Goal: Find specific page/section: Find specific page/section

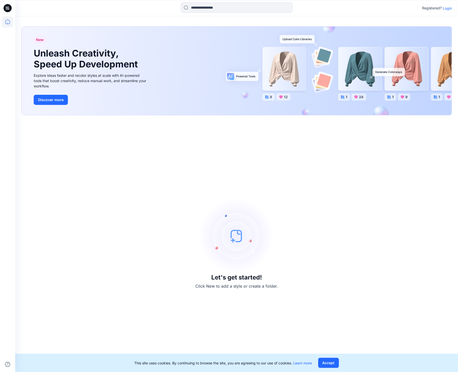
click at [447, 9] on p "Login" at bounding box center [447, 8] width 9 height 5
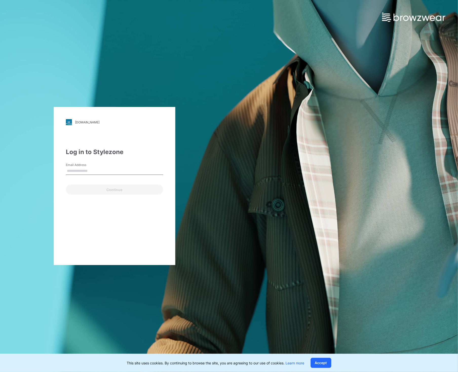
type input "**********"
click at [118, 190] on button "Continue" at bounding box center [114, 190] width 97 height 10
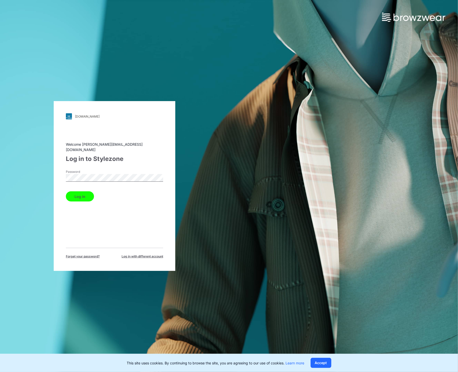
click at [86, 194] on button "Log in" at bounding box center [80, 196] width 28 height 10
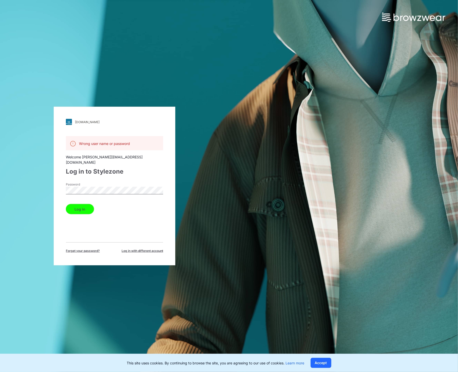
click at [80, 204] on button "Log in" at bounding box center [80, 209] width 28 height 10
click at [93, 249] on span "Forget your password?" at bounding box center [83, 251] width 34 height 5
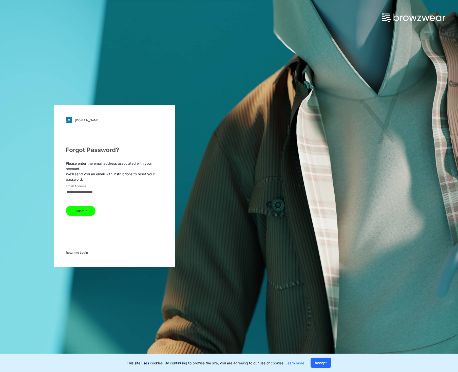
click at [85, 210] on button "Submit" at bounding box center [81, 211] width 30 height 10
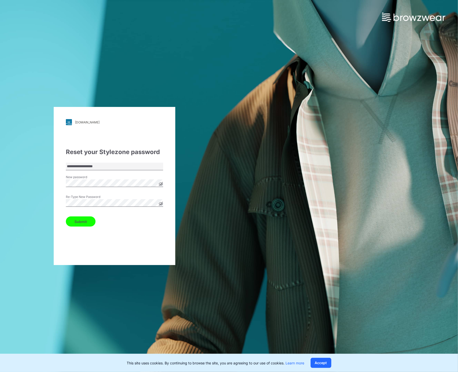
click at [80, 220] on button "Submit" at bounding box center [81, 221] width 30 height 10
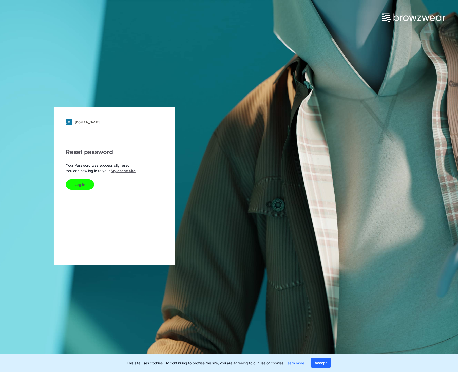
click at [78, 183] on button "Log In" at bounding box center [80, 184] width 28 height 10
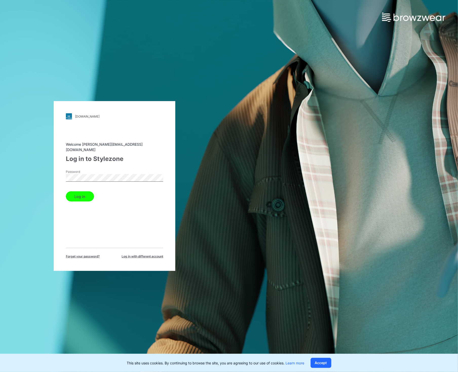
click at [85, 194] on button "Log in" at bounding box center [80, 196] width 28 height 10
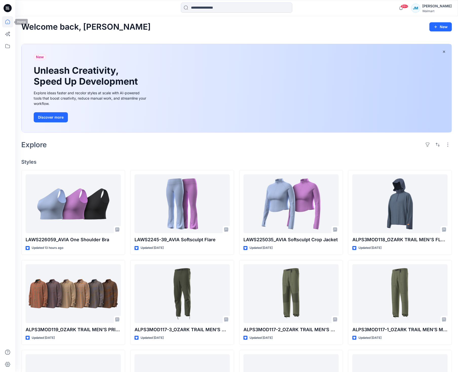
click at [10, 21] on icon at bounding box center [7, 21] width 11 height 11
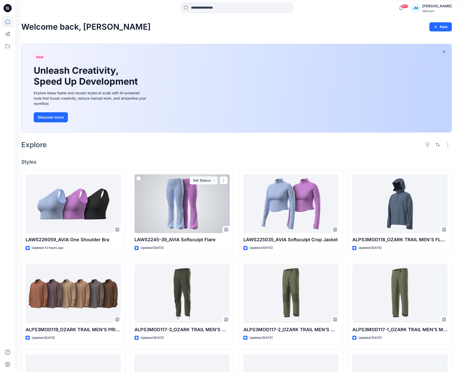
click at [172, 202] on div at bounding box center [182, 203] width 95 height 59
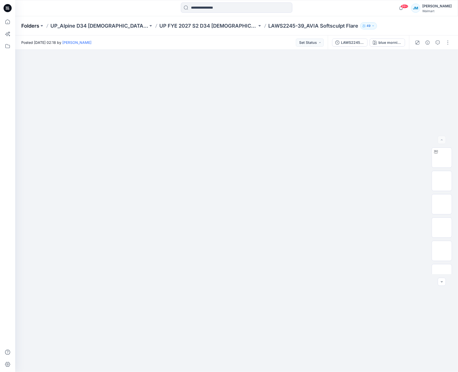
click at [38, 26] on p "Folders" at bounding box center [30, 25] width 18 height 7
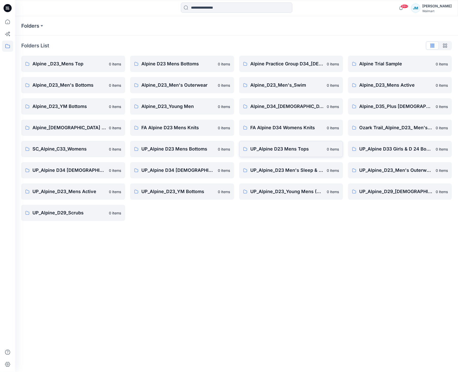
click at [273, 152] on p "UP_Alpine D23 Mens Tops" at bounding box center [287, 148] width 74 height 7
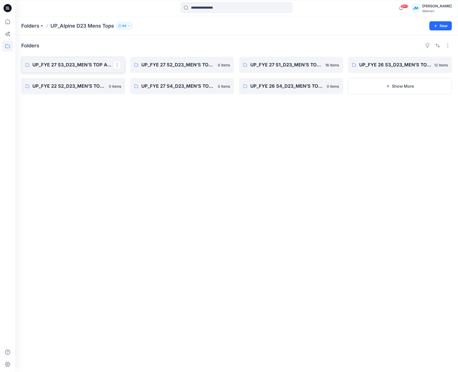
click at [87, 69] on link "UP_FYE 27 S3_D23_MEN’S TOP ALPINE" at bounding box center [73, 65] width 104 height 16
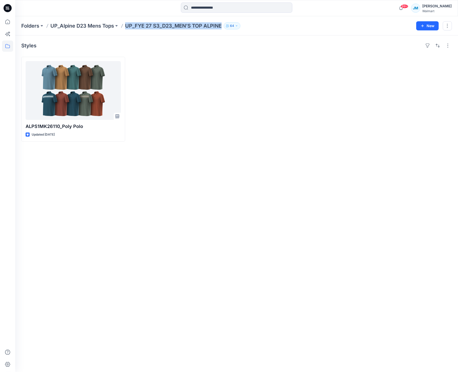
drag, startPoint x: 223, startPoint y: 26, endPoint x: 124, endPoint y: 27, distance: 98.3
click at [124, 27] on div "Folders UP_Alpine D23 Mens Tops UP_FYE 27 S3_D23_MEN’S TOP ALPINE 64" at bounding box center [216, 25] width 391 height 7
copy p "UP_FYE 27 S3_D23_MEN’S TOP ALPINE"
